Goal: Task Accomplishment & Management: Manage account settings

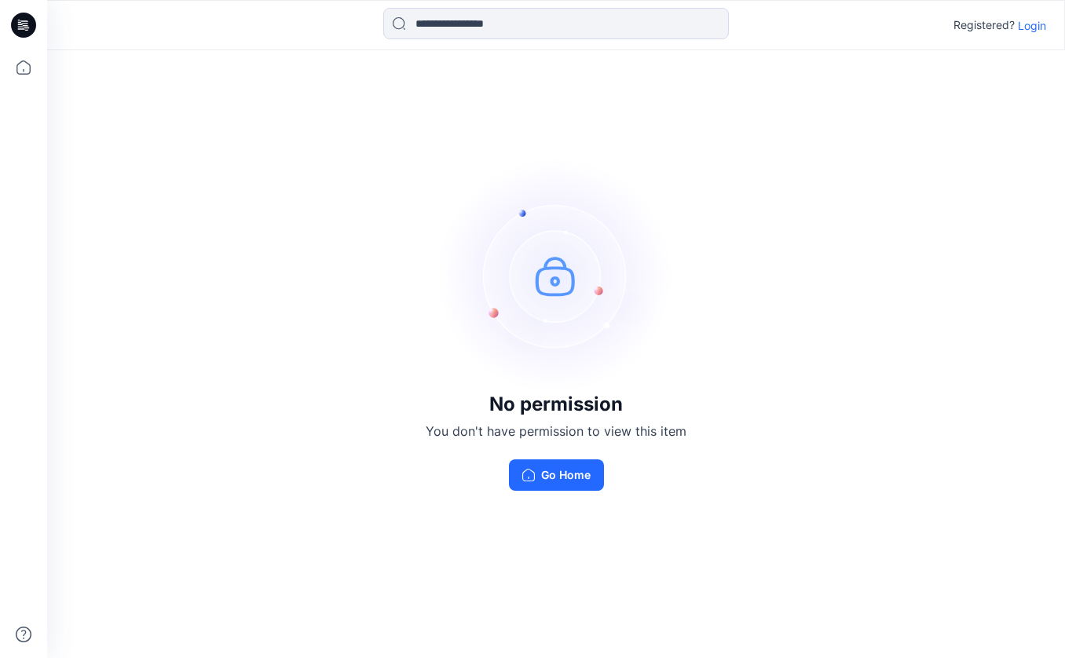
click at [1028, 23] on p "Login" at bounding box center [1032, 25] width 28 height 16
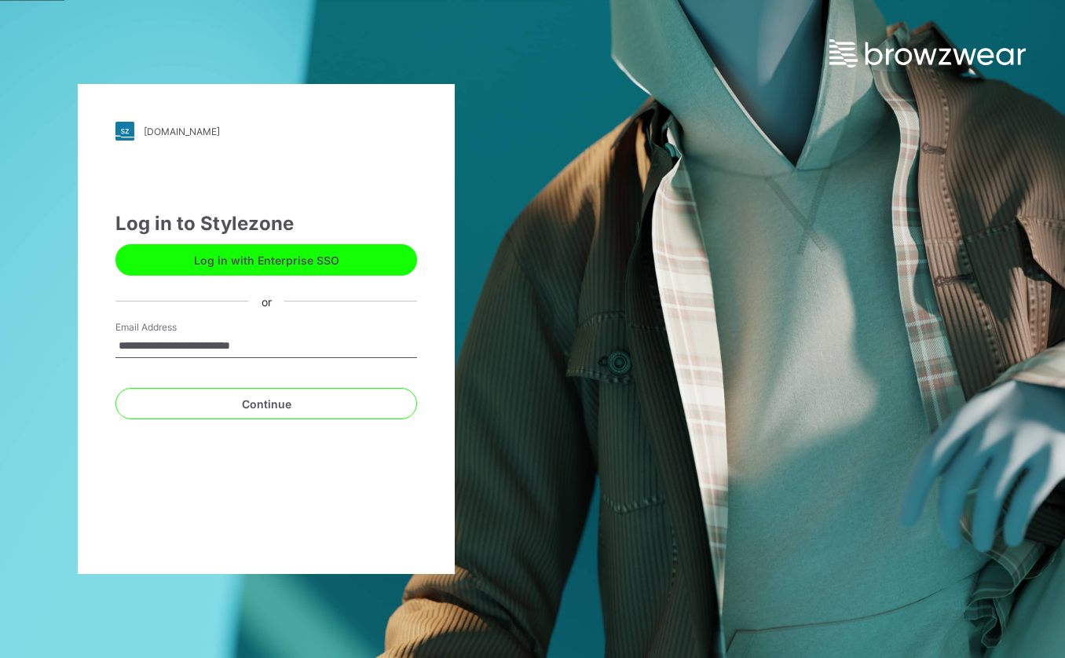
type input "**********"
click at [115, 388] on button "Continue" at bounding box center [265, 403] width 301 height 31
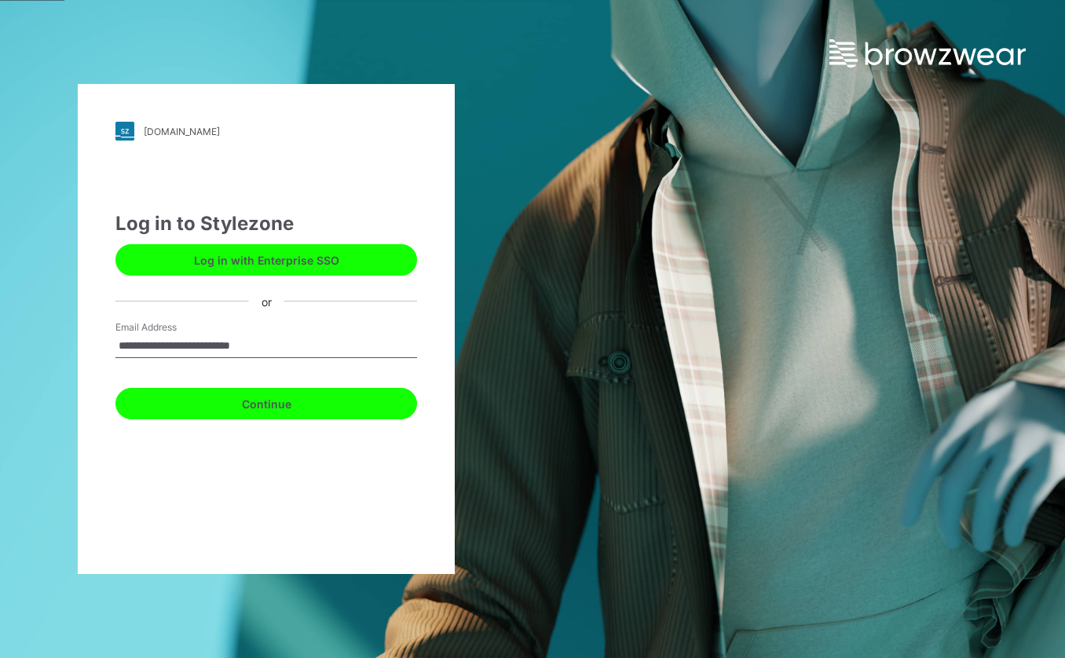
click at [286, 404] on button "Continue" at bounding box center [265, 403] width 301 height 31
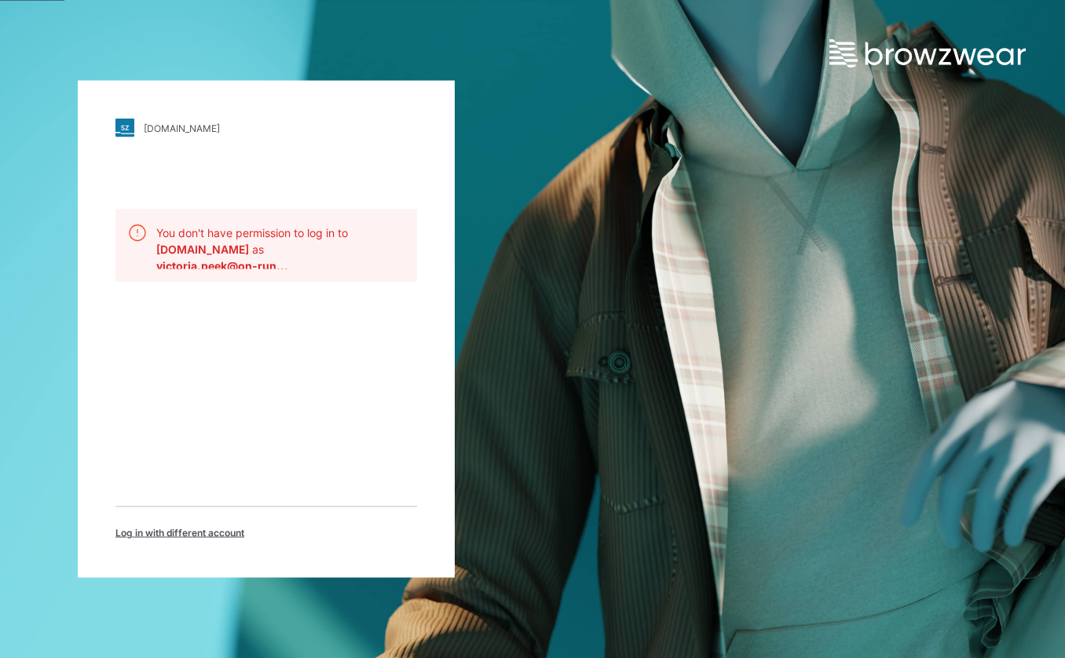
drag, startPoint x: 306, startPoint y: 336, endPoint x: 330, endPoint y: 343, distance: 24.6
click at [315, 338] on div "reginamiracle.stylezone.com Loading... You don't have permission to log in to r…" at bounding box center [266, 329] width 377 height 497
